Goal: Find specific page/section: Find specific page/section

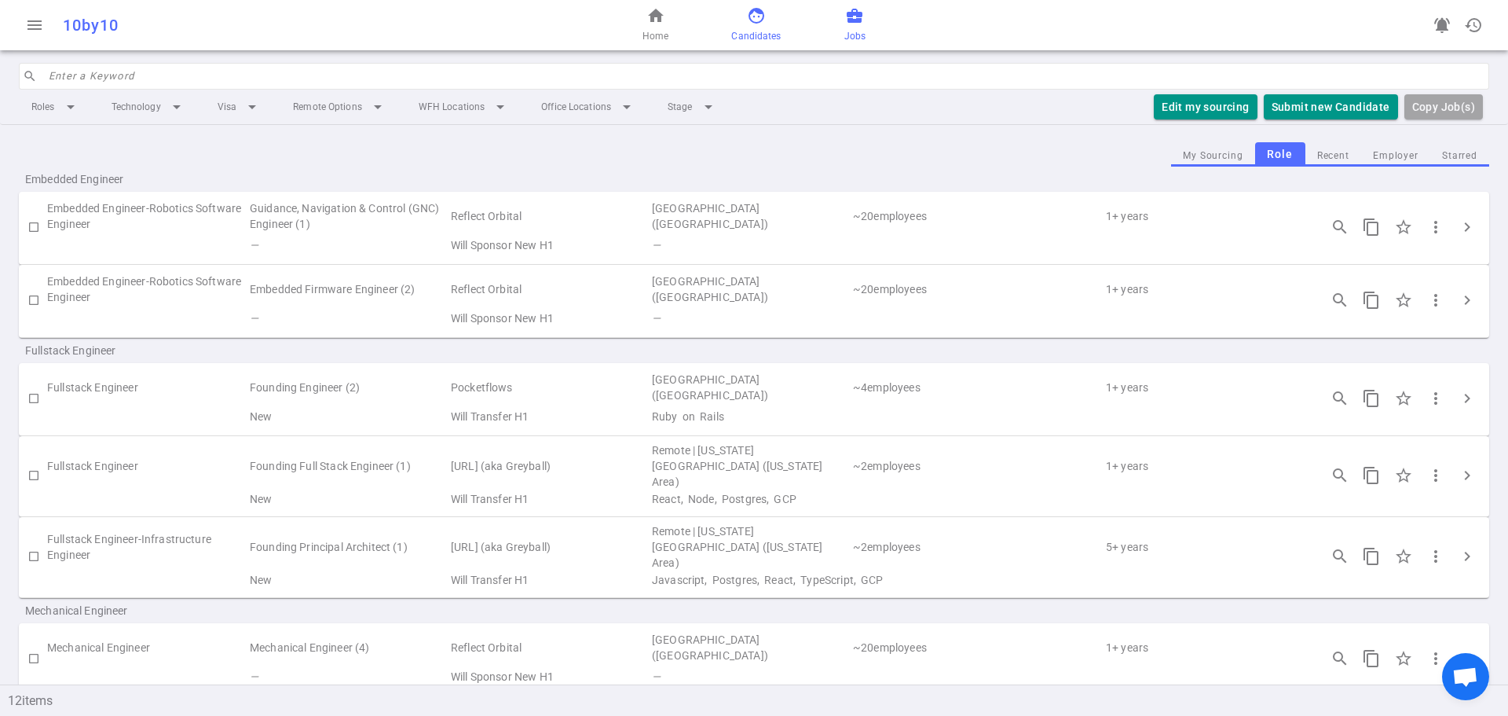
click at [740, 11] on link "face Candidates" at bounding box center [755, 25] width 49 height 38
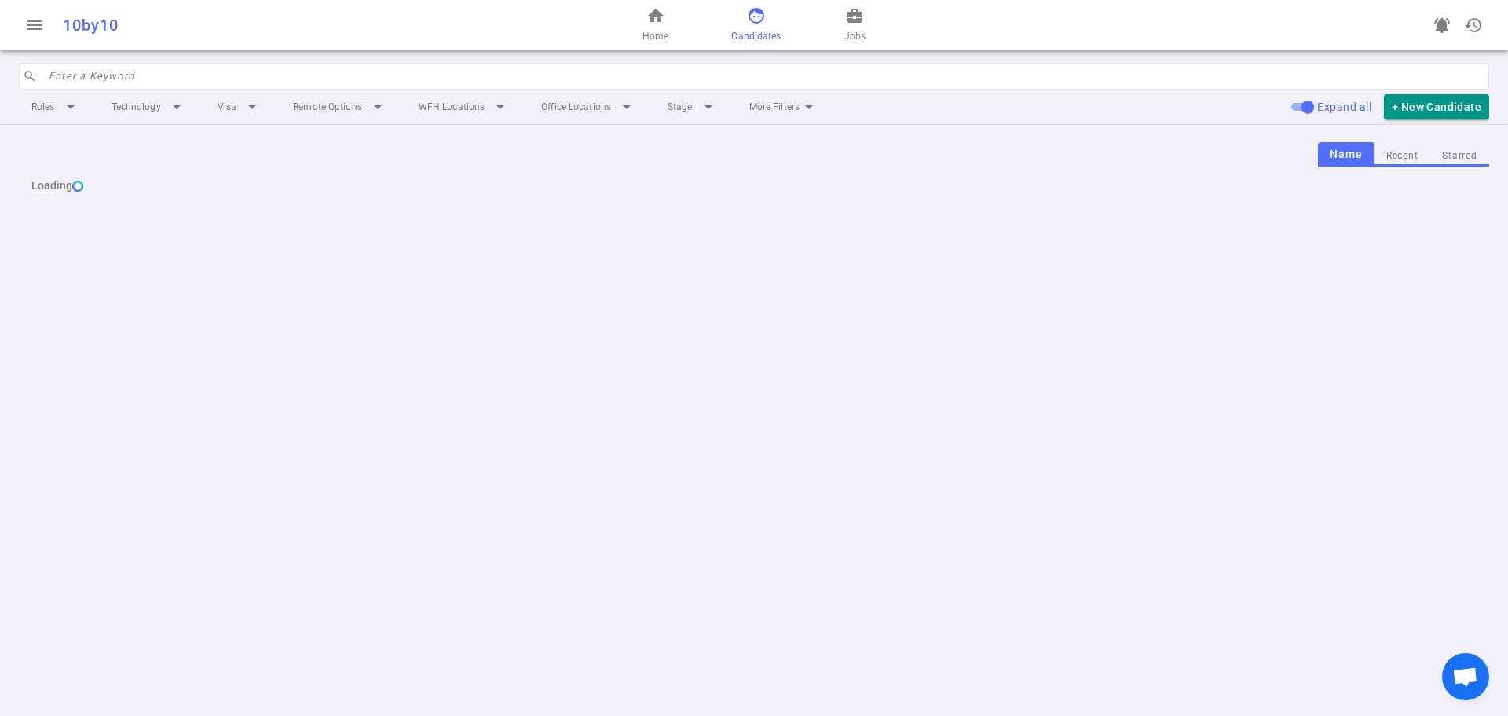
click at [417, 81] on input "search" at bounding box center [764, 76] width 1431 height 25
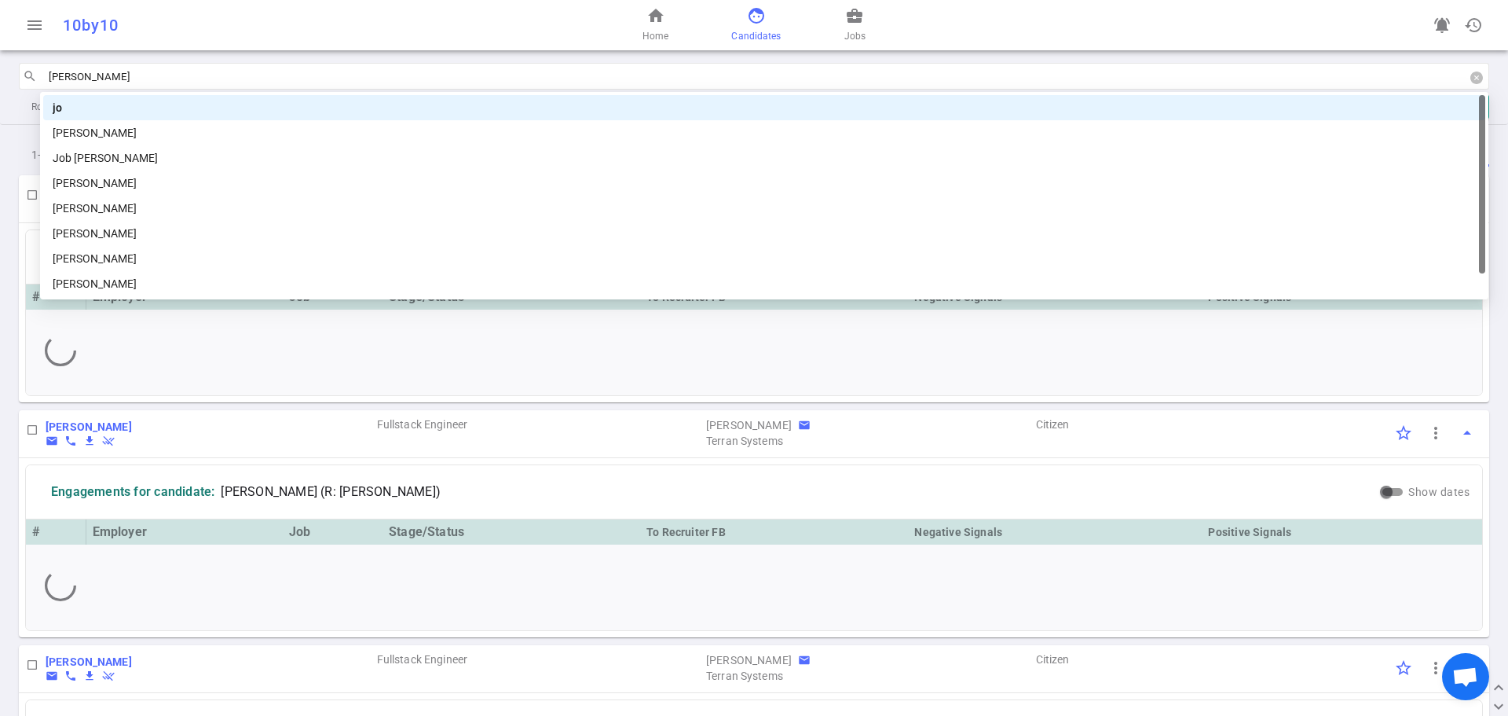
type input "jose"
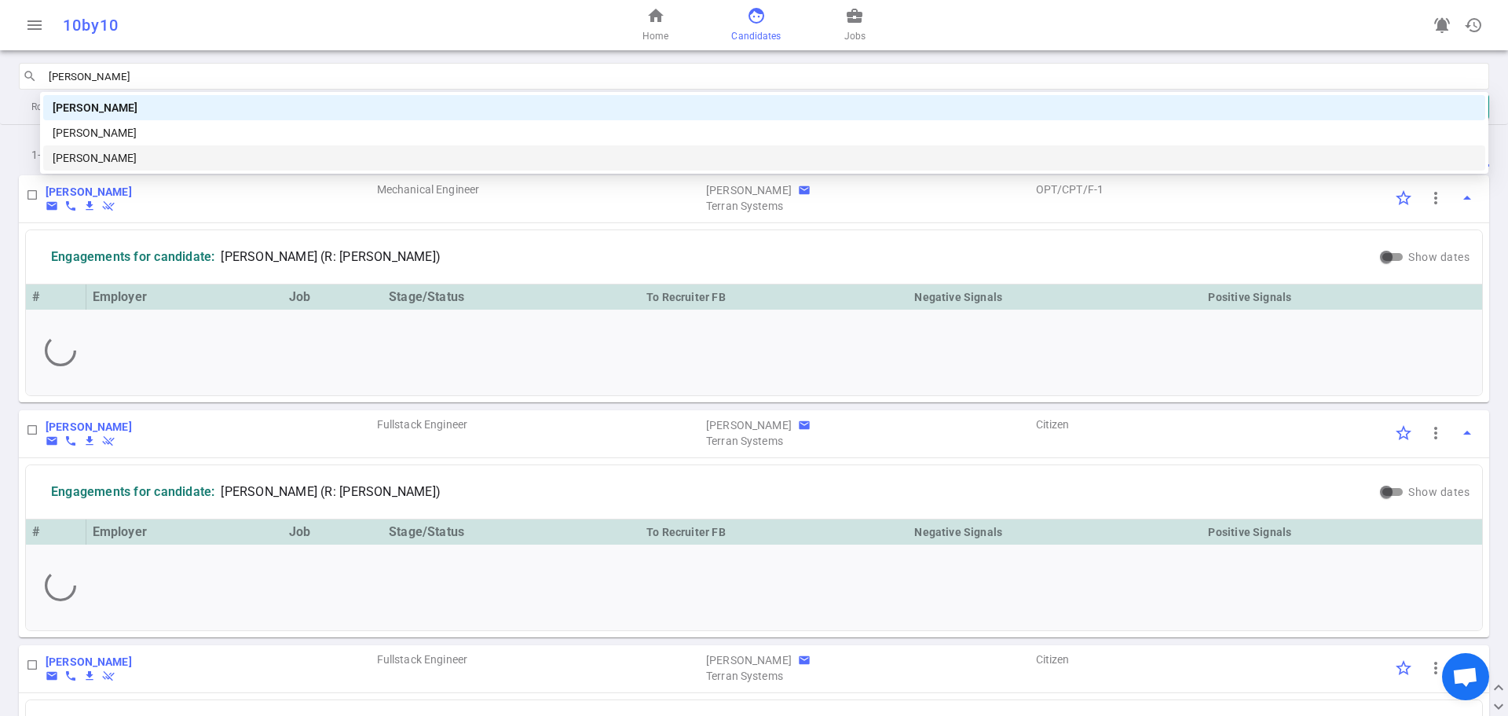
click at [216, 160] on div "[PERSON_NAME]" at bounding box center [764, 157] width 1423 height 17
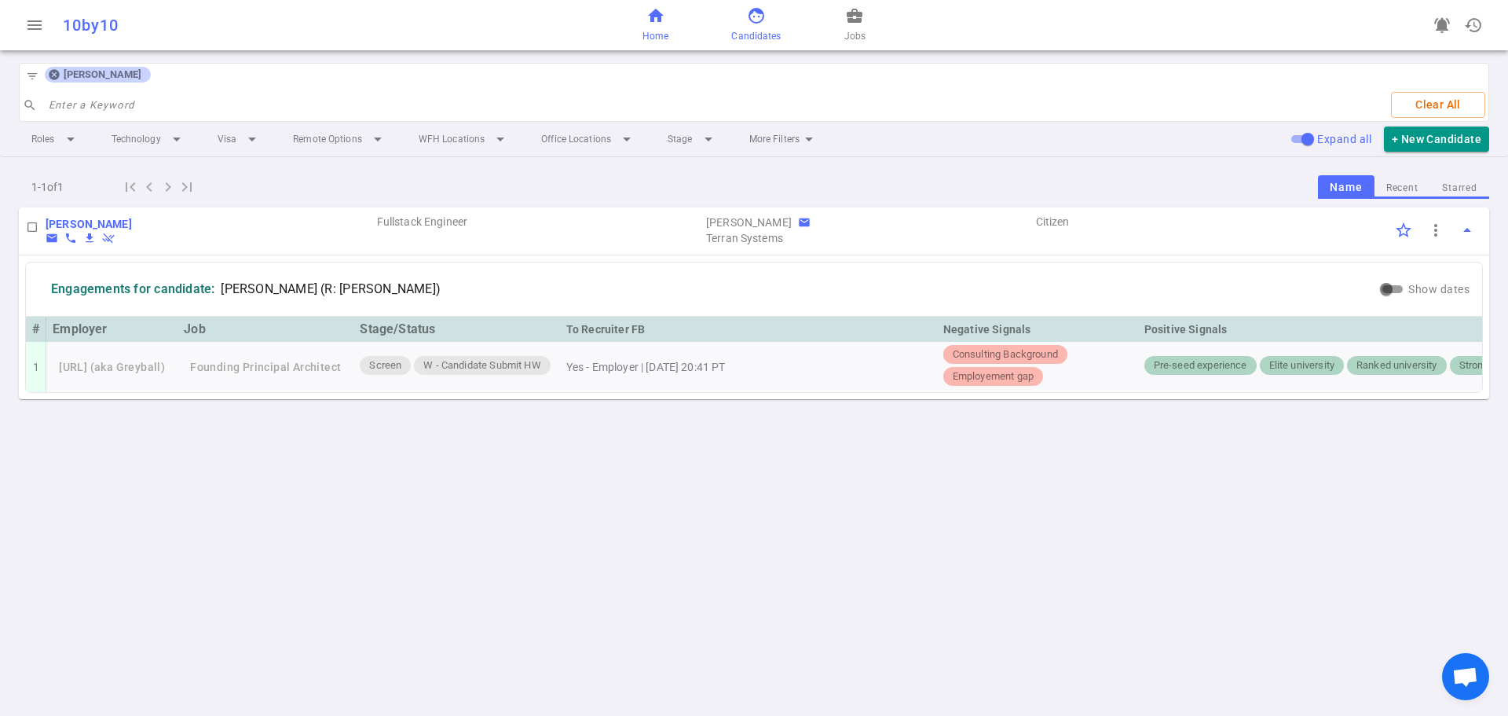
click at [654, 15] on span "home" at bounding box center [655, 15] width 19 height 19
